Goal: Task Accomplishment & Management: Use online tool/utility

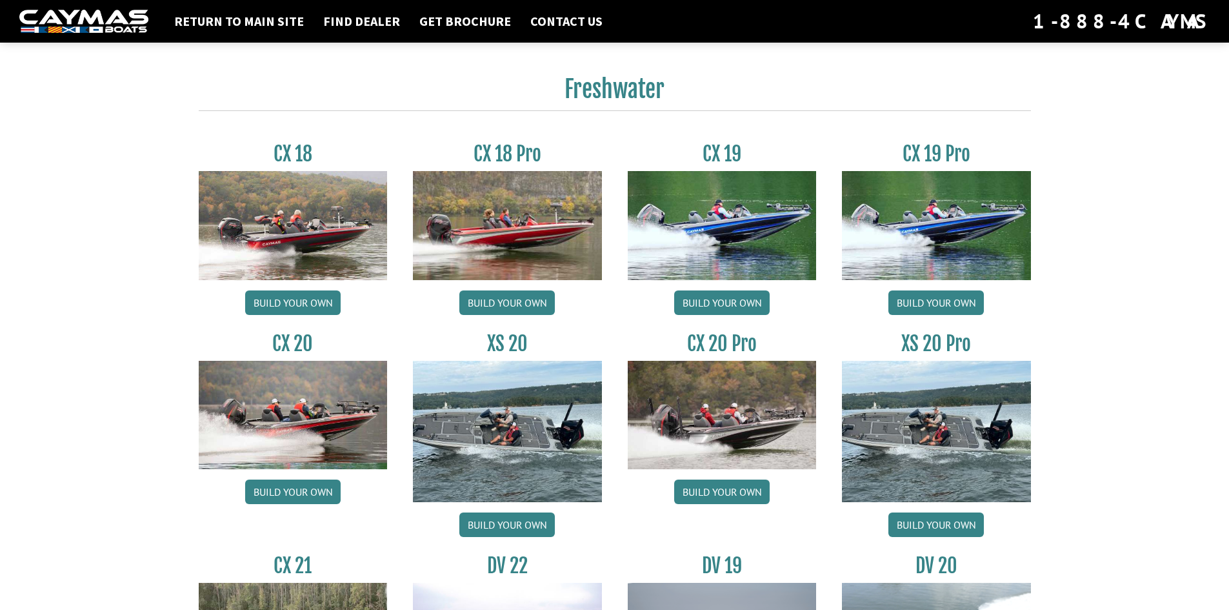
scroll to position [1032, 0]
click at [282, 293] on link "Build your own" at bounding box center [293, 302] width 96 height 25
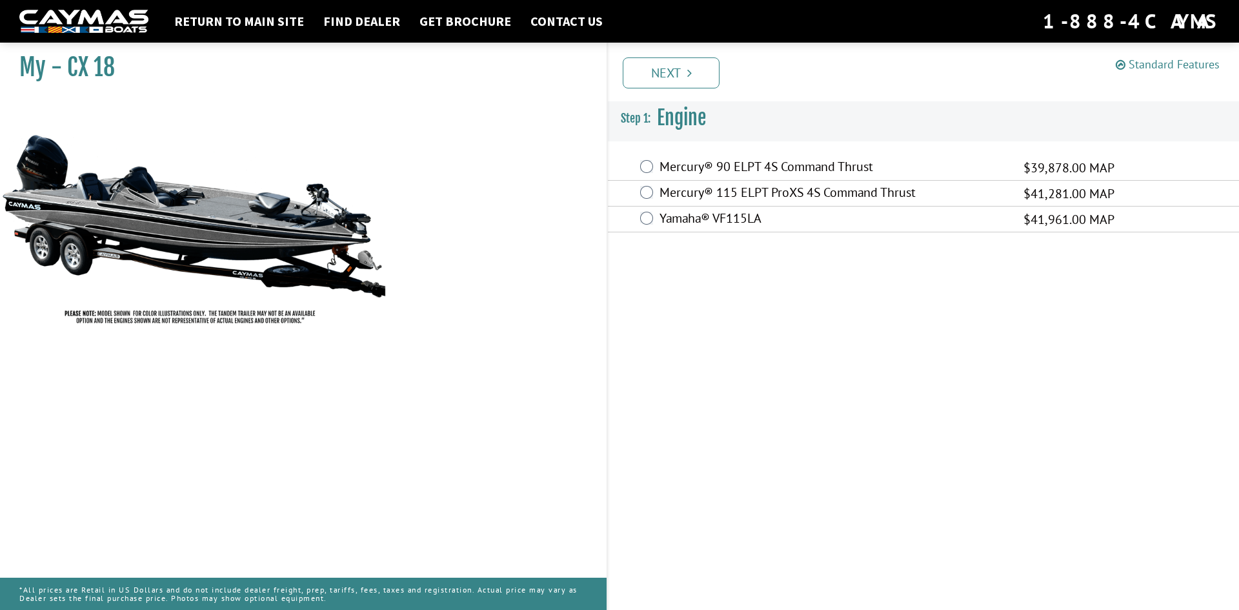
click at [1160, 65] on link "Standard Features" at bounding box center [1168, 64] width 104 height 15
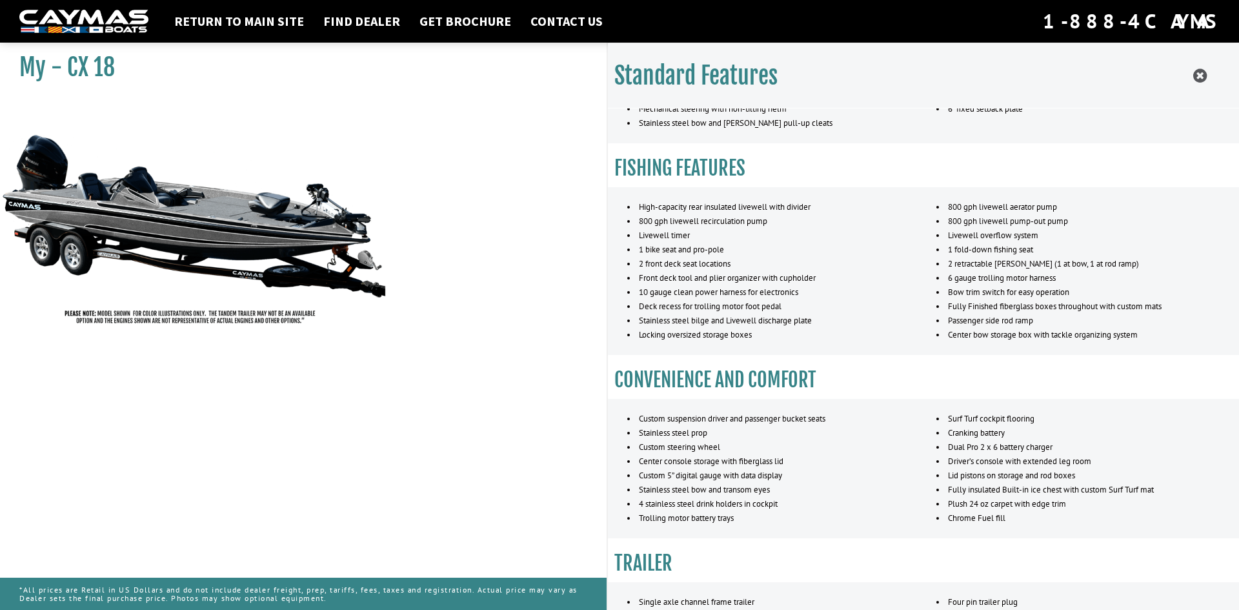
scroll to position [467, 0]
click at [1200, 73] on icon at bounding box center [1200, 76] width 14 height 16
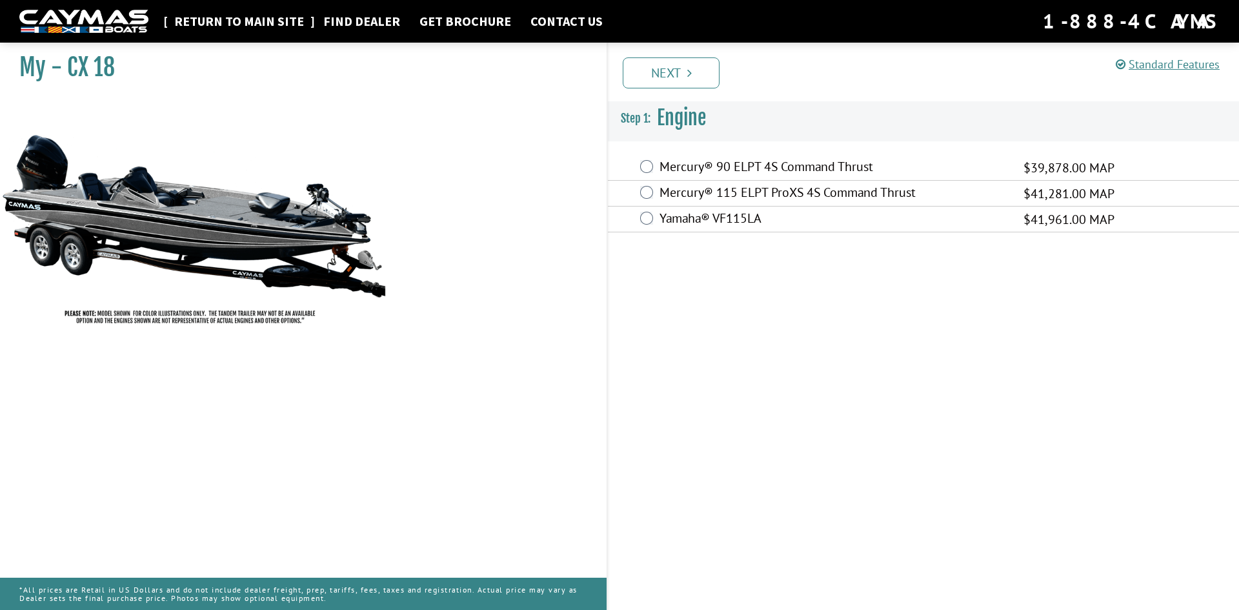
click at [229, 26] on link "Return to main site" at bounding box center [239, 21] width 143 height 17
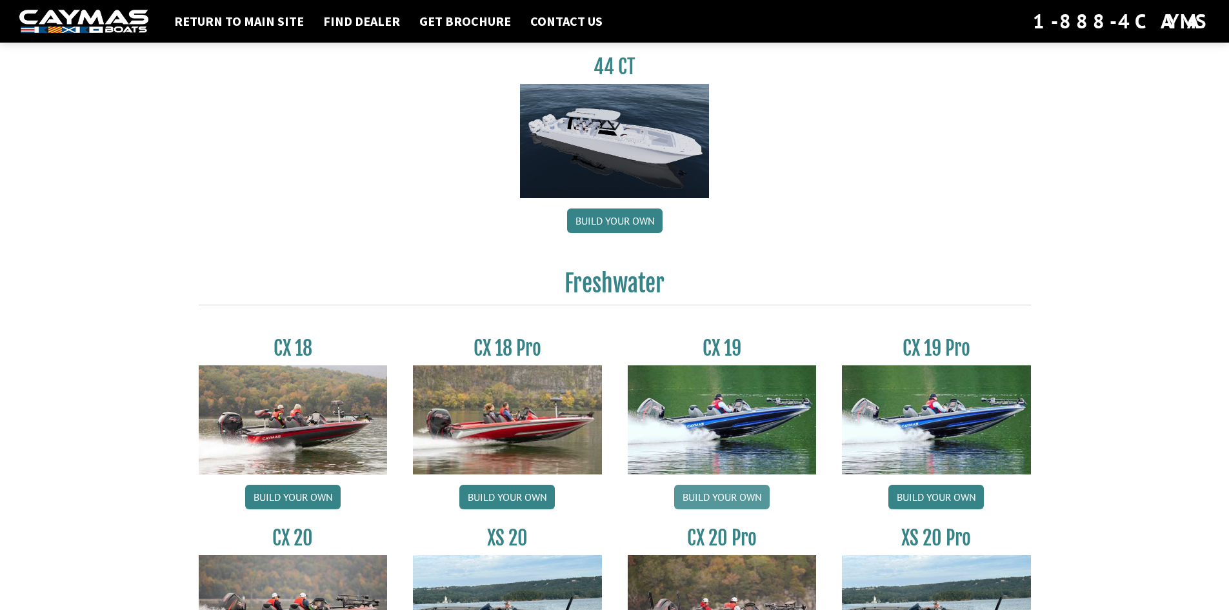
scroll to position [838, 0]
click at [730, 494] on link "Build your own" at bounding box center [722, 496] width 96 height 25
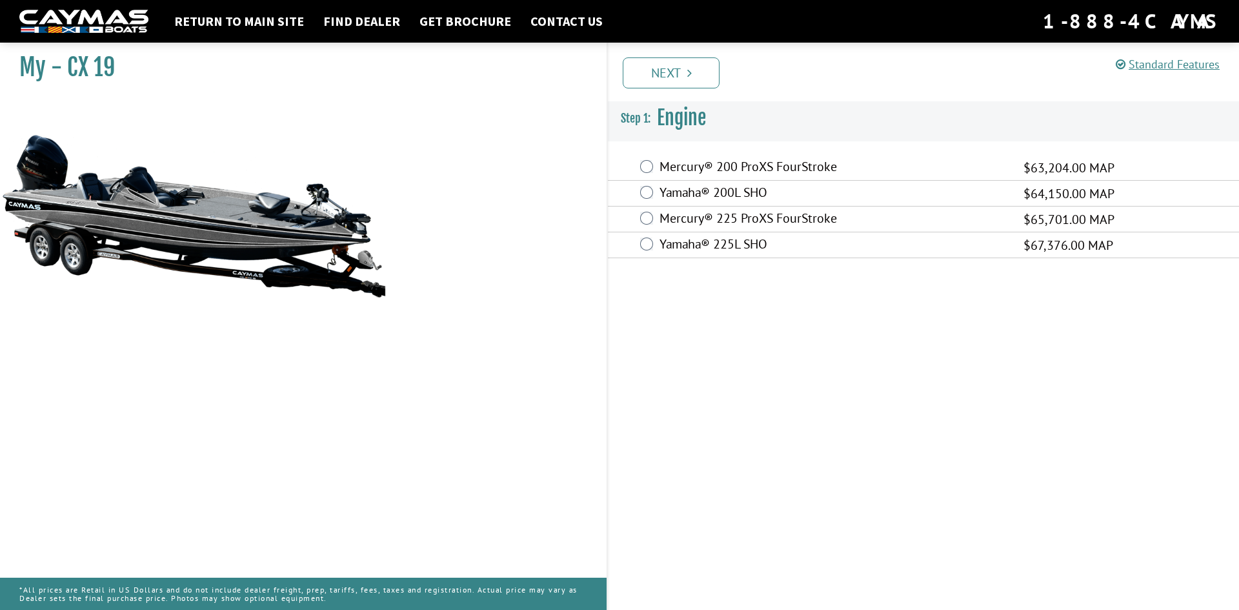
click at [1167, 75] on div "Standard Features" at bounding box center [1173, 64] width 114 height 25
click at [1166, 55] on div "Standard Features" at bounding box center [1173, 64] width 114 height 25
click at [1151, 60] on link "Standard Features" at bounding box center [1168, 64] width 104 height 15
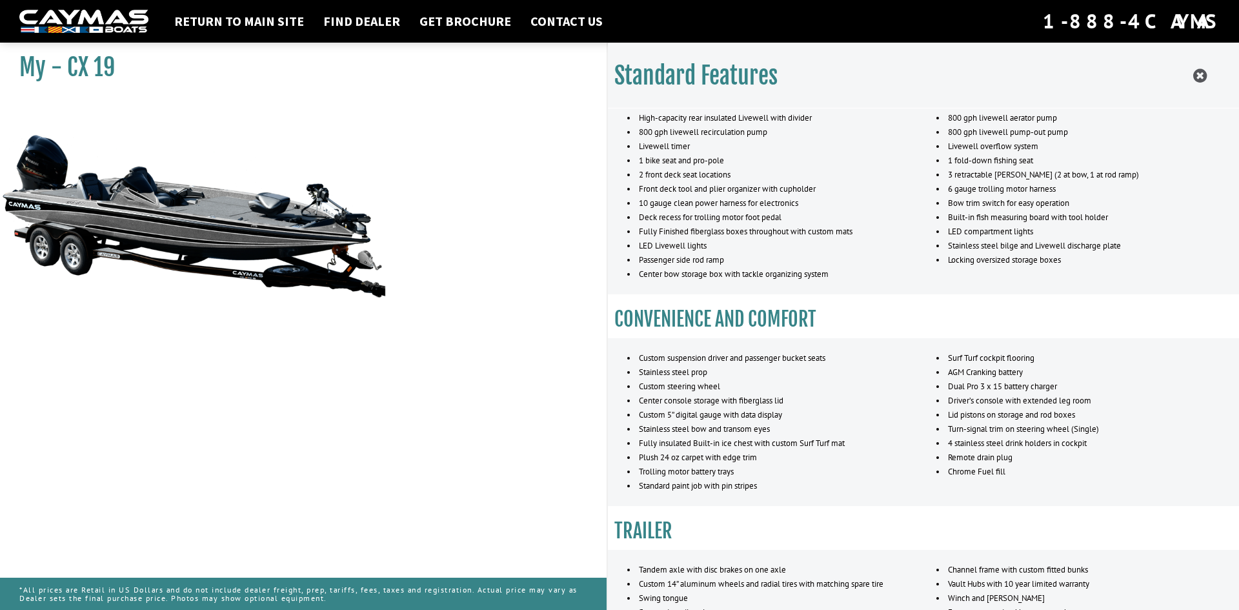
scroll to position [556, 0]
click at [1196, 74] on icon at bounding box center [1200, 76] width 14 height 16
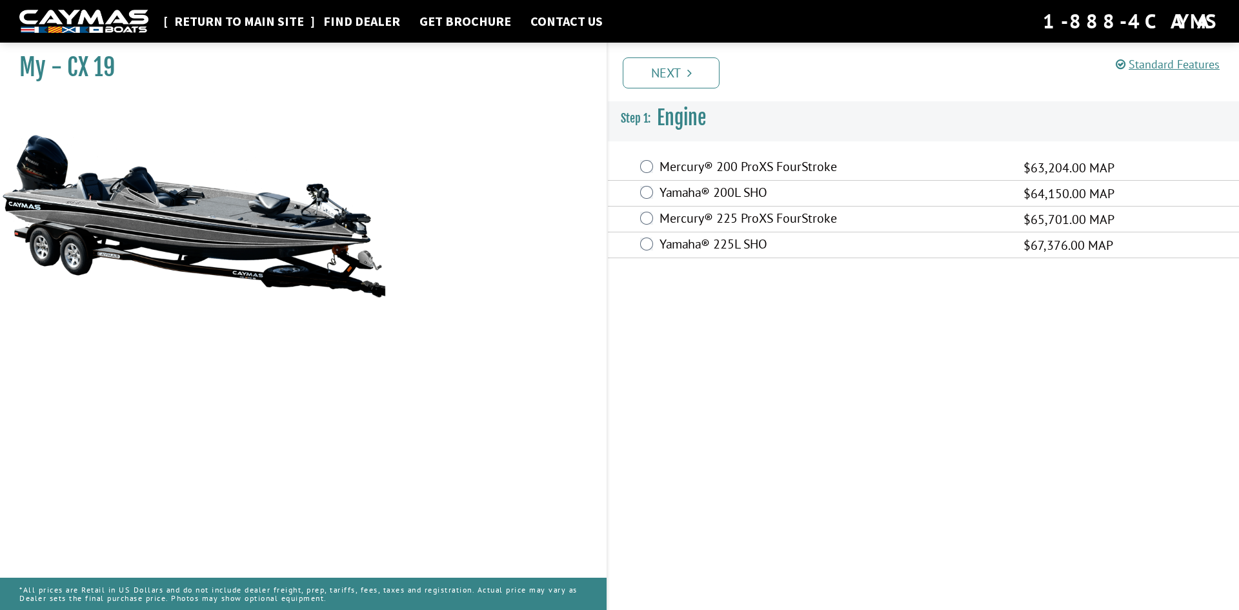
click at [221, 17] on link "Return to main site" at bounding box center [239, 21] width 143 height 17
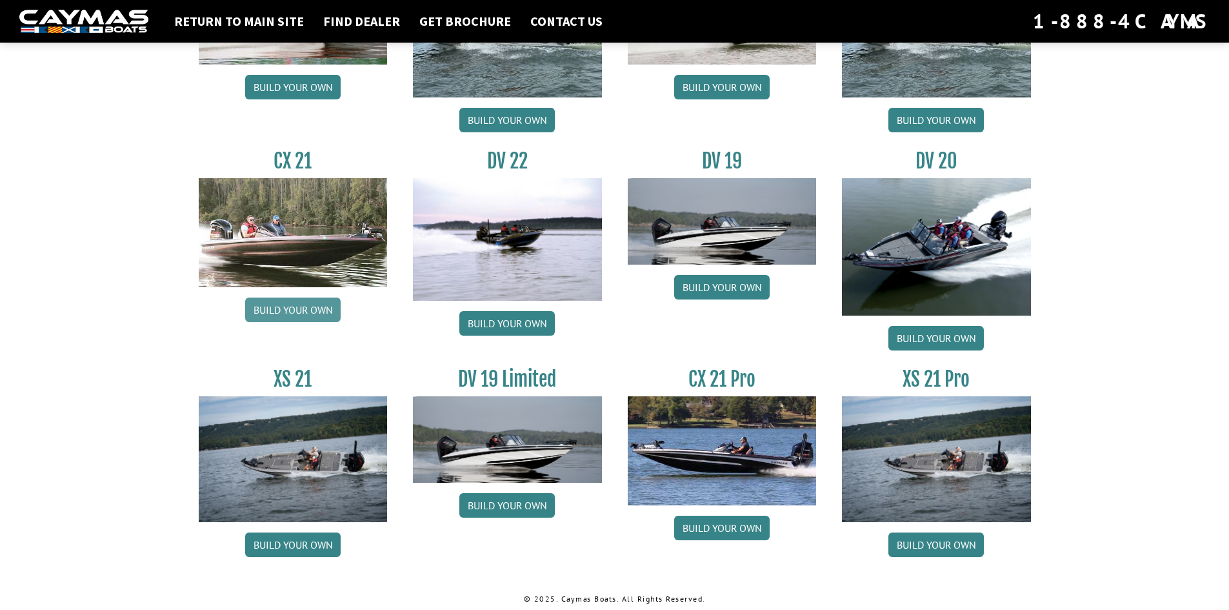
scroll to position [1439, 0]
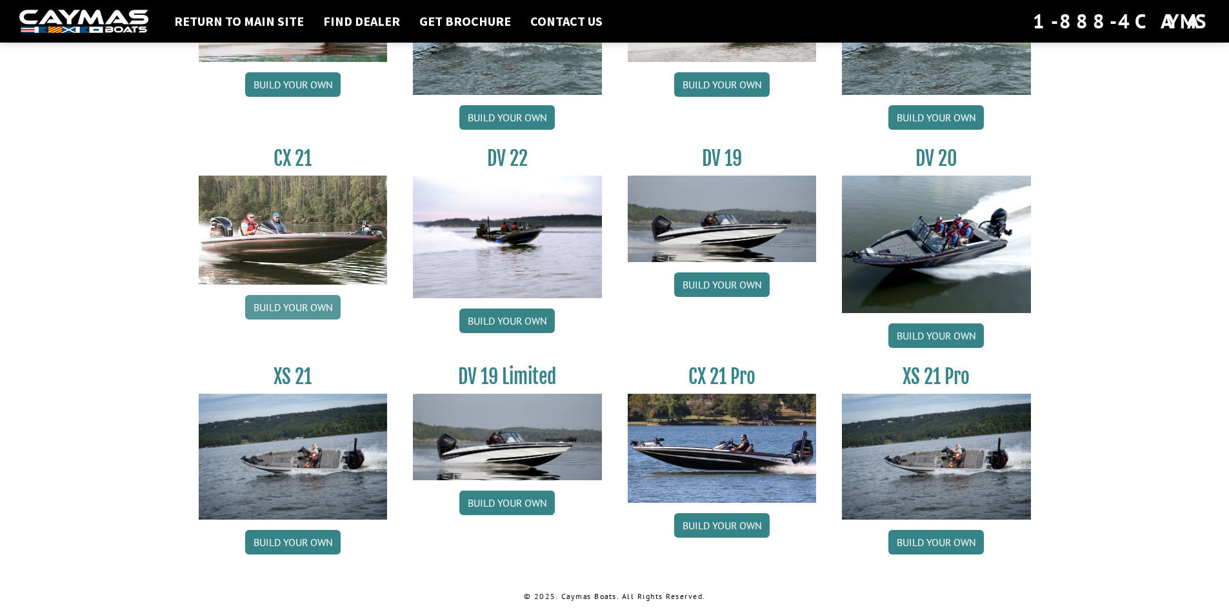
click at [278, 305] on link "Build your own" at bounding box center [293, 307] width 96 height 25
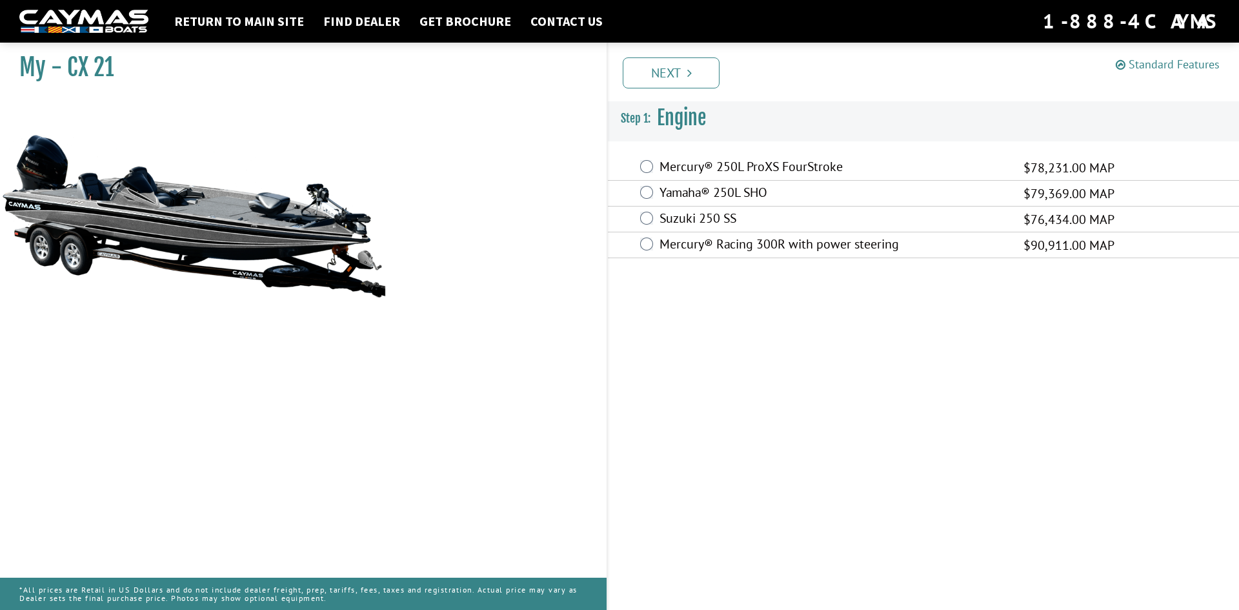
click at [1177, 71] on link "Standard Features" at bounding box center [1168, 64] width 104 height 15
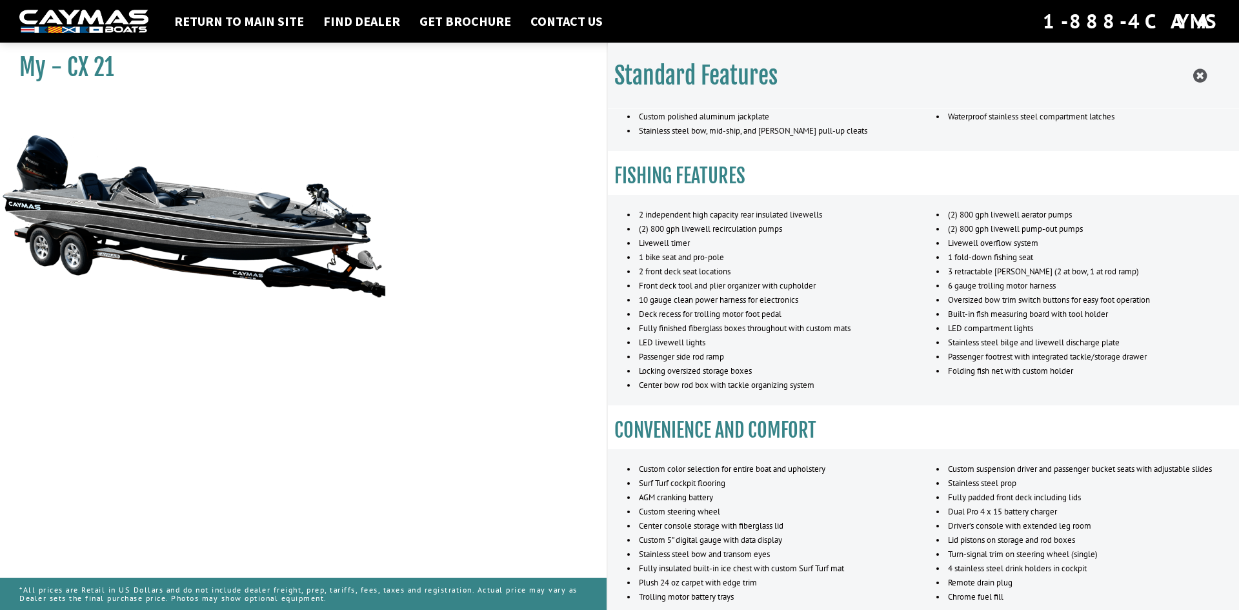
scroll to position [516, 0]
